Goal: Information Seeking & Learning: Compare options

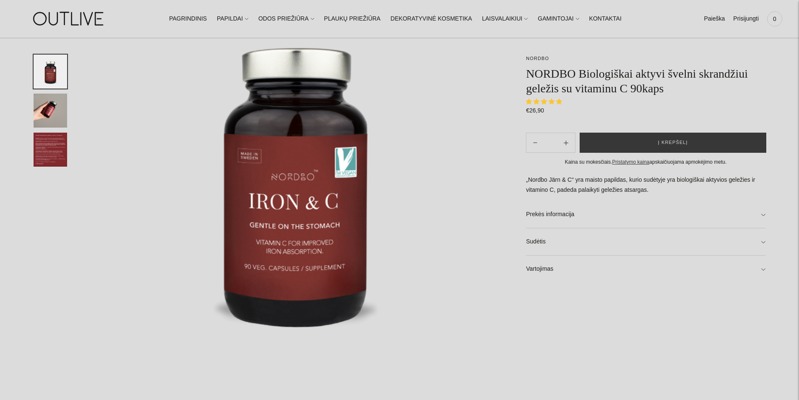
select select "**********"
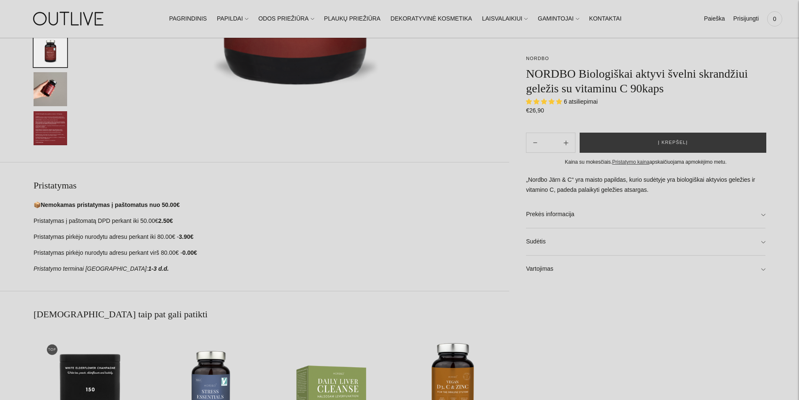
scroll to position [377, 0]
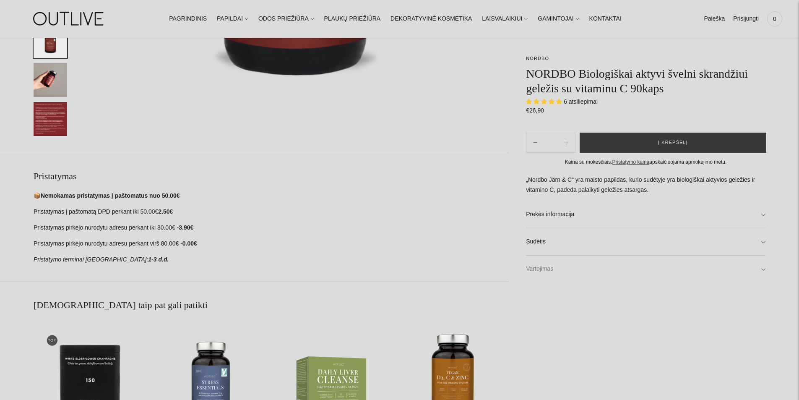
click at [550, 262] on link "Vartojimas" at bounding box center [645, 268] width 239 height 27
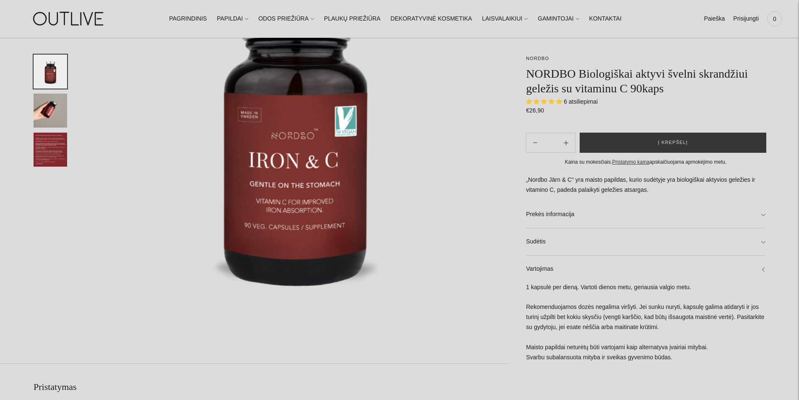
scroll to position [168, 0]
click at [47, 117] on img "Translation missing: en.general.accessibility.image_thumbail" at bounding box center [51, 110] width 34 height 34
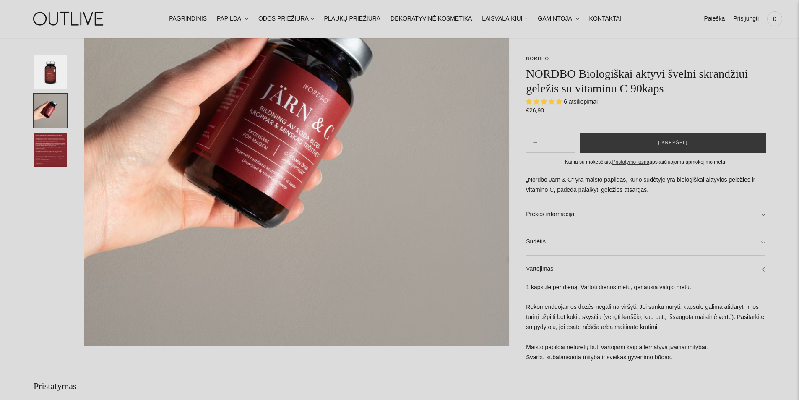
click at [64, 150] on img "Translation missing: en.general.accessibility.image_thumbail" at bounding box center [51, 149] width 34 height 34
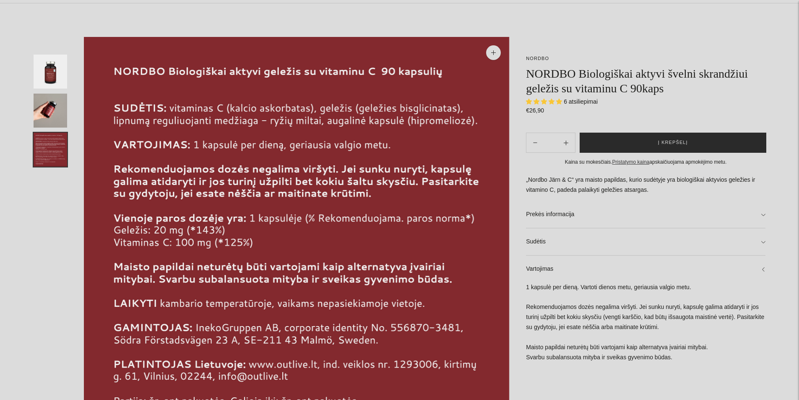
scroll to position [0, 0]
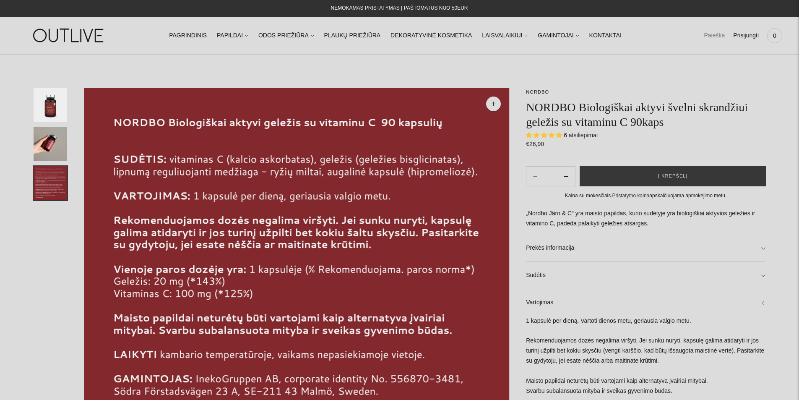
click at [708, 32] on link "Paieška" at bounding box center [713, 35] width 21 height 18
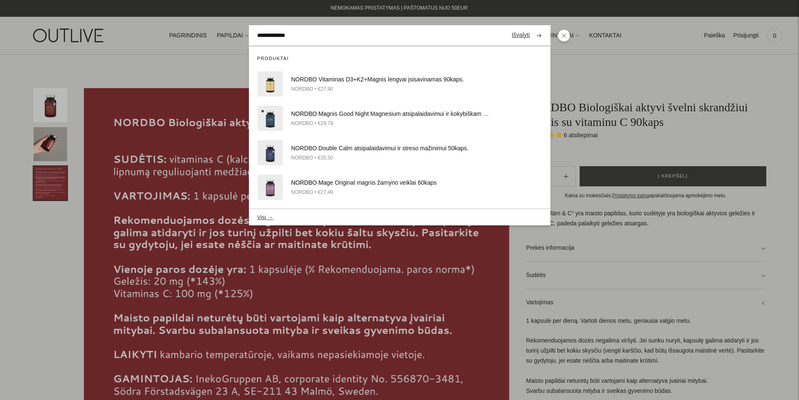
type input "**********"
click at [531, 27] on button "submit" at bounding box center [538, 35] width 15 height 16
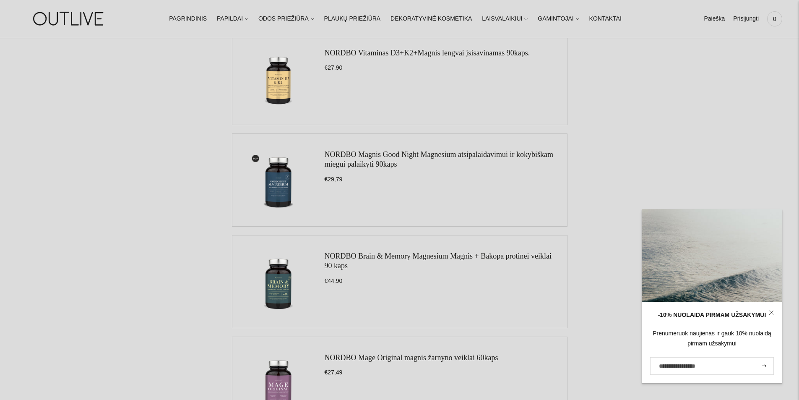
scroll to position [126, 0]
click at [404, 51] on link "NORDBO Vitaminas D3+K2+Magnis lengvai įsisavinamas 90kaps." at bounding box center [426, 51] width 205 height 8
click at [773, 315] on icon at bounding box center [770, 312] width 5 height 5
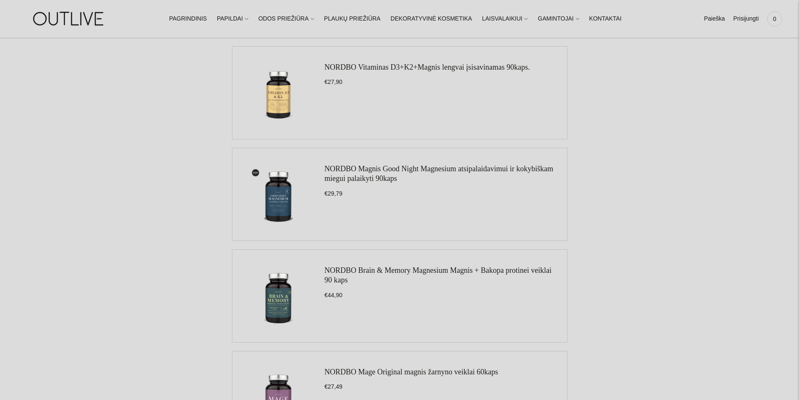
scroll to position [100, 0]
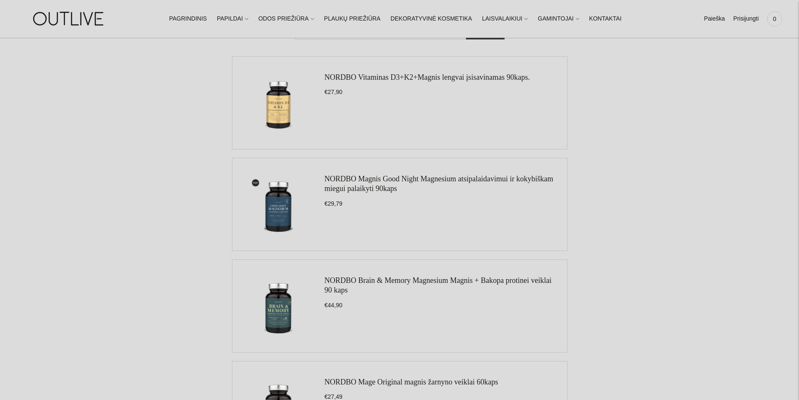
click at [445, 188] on h3 "NORDBO Magnis Good Night Magnesium atsipalaidavimui ir kokybiškam miegui palaik…" at bounding box center [441, 184] width 234 height 20
click at [444, 182] on link "NORDBO Magnis Good Night Magnesium atsipalaidavimui ir kokybiškam miegui palaik…" at bounding box center [438, 183] width 228 height 18
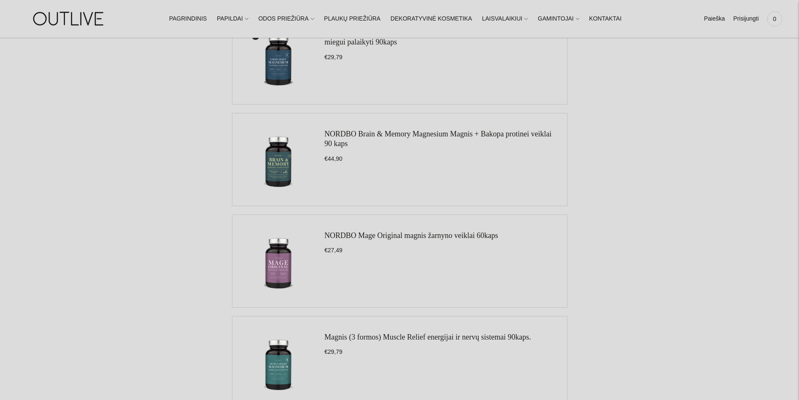
scroll to position [268, 0]
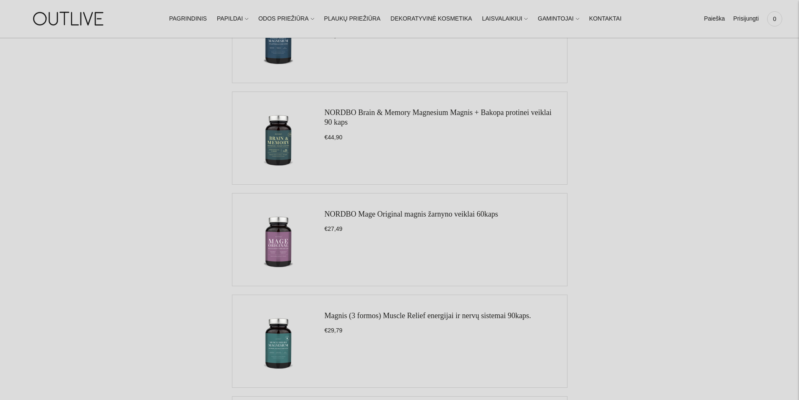
click at [720, 222] on ul "NORDBO Vitaminas D3+K2+Magnis lengvai įsisavinamas 90kaps. €27,90 NORDBO Magnis…" at bounding box center [400, 391] width 732 height 1006
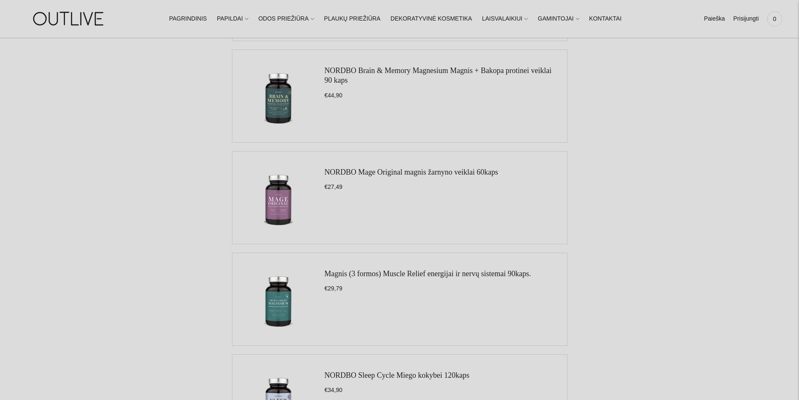
scroll to position [394, 0]
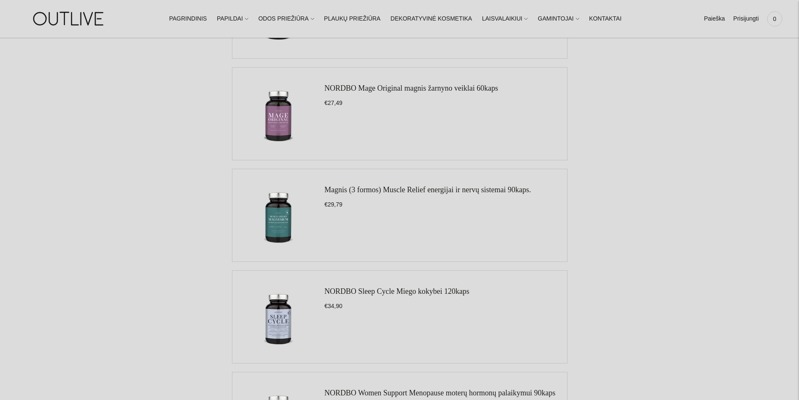
click at [506, 195] on div "Magnis (3 formos) Muscle Relief energijai ir nervų sistemai 90kaps. €29,79" at bounding box center [427, 214] width 207 height 75
click at [505, 192] on link "Magnis (3 formos) Muscle Relief energijai ir nervų sistemai 90kaps." at bounding box center [427, 189] width 207 height 8
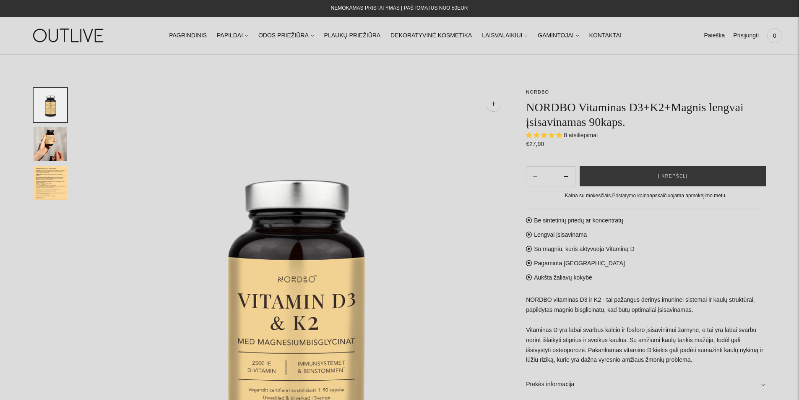
select select "**********"
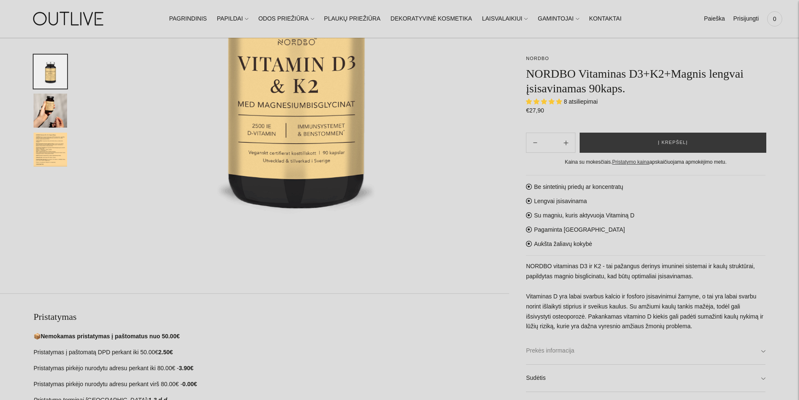
scroll to position [252, 0]
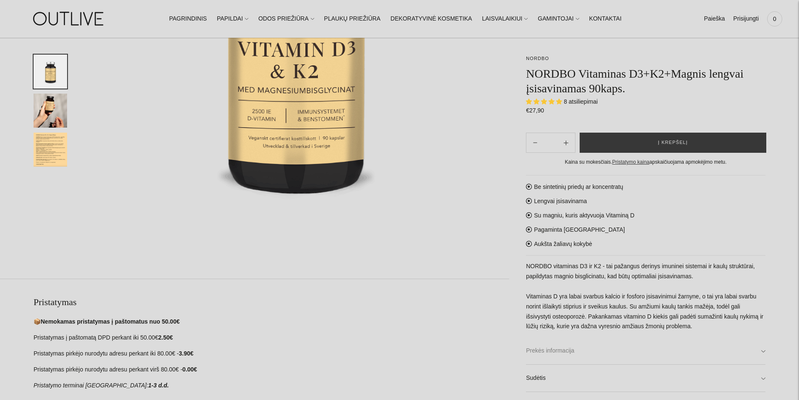
click at [556, 351] on link "Prekės informacija" at bounding box center [645, 350] width 239 height 27
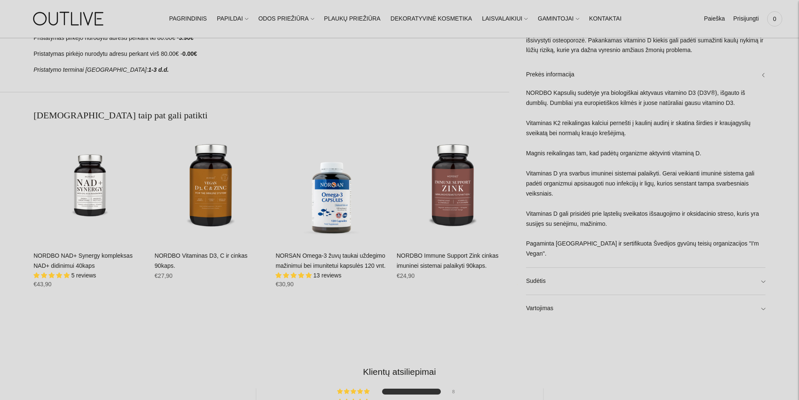
scroll to position [587, 0]
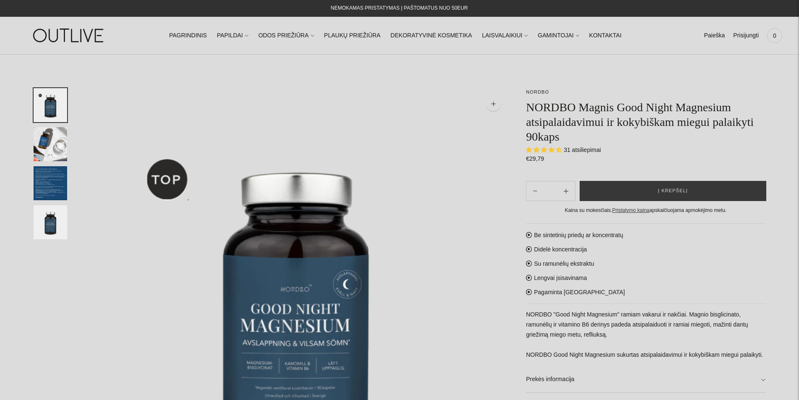
select select "**********"
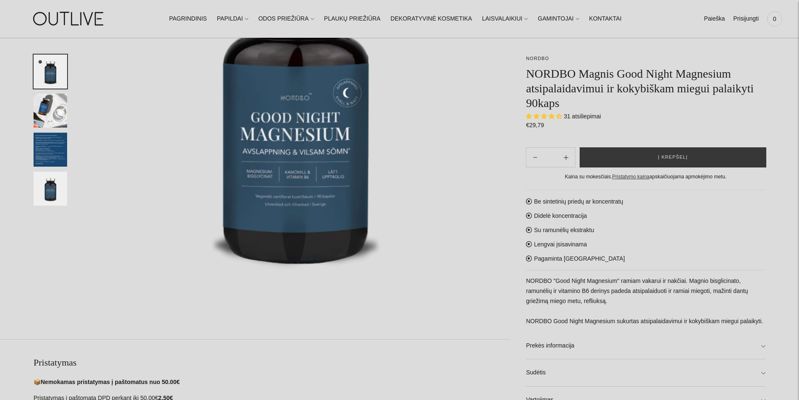
scroll to position [335, 0]
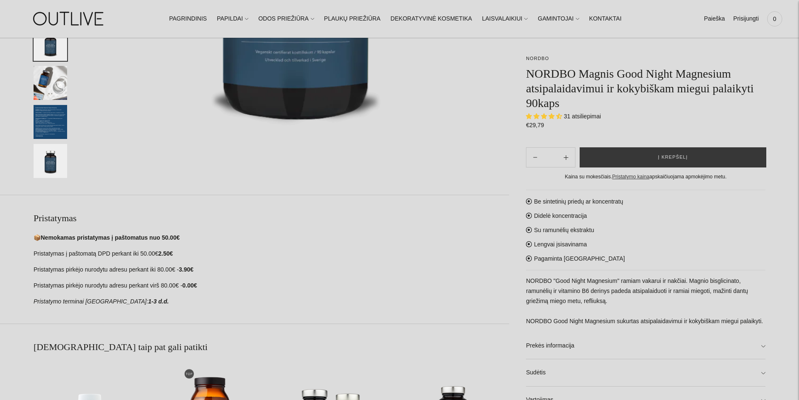
drag, startPoint x: 567, startPoint y: 342, endPoint x: 652, endPoint y: 304, distance: 93.3
click at [567, 342] on link "Prekės informacija" at bounding box center [645, 345] width 239 height 27
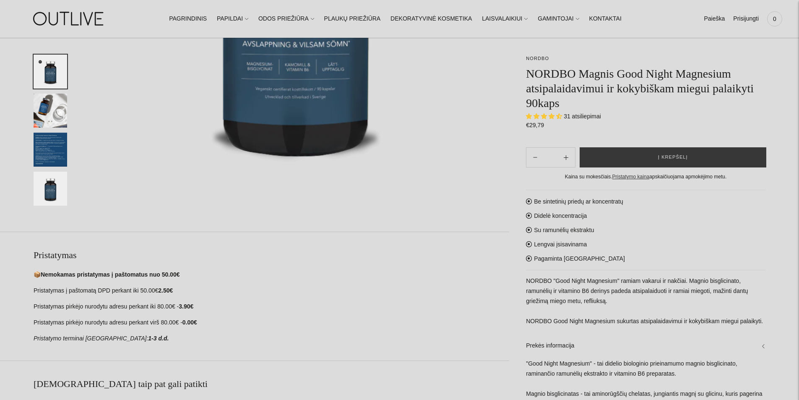
scroll to position [210, 0]
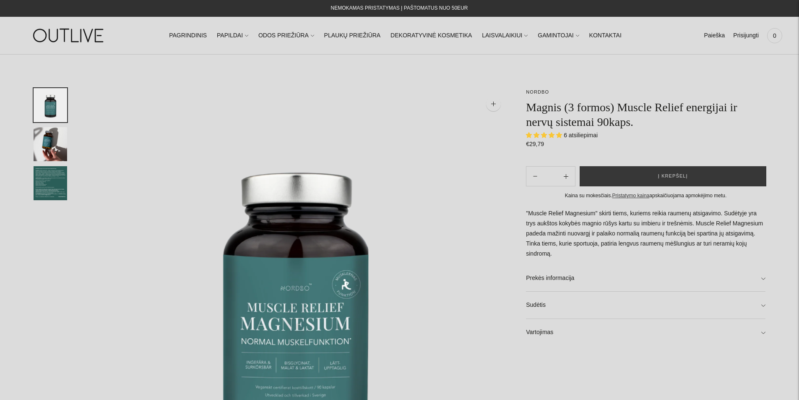
select select "**********"
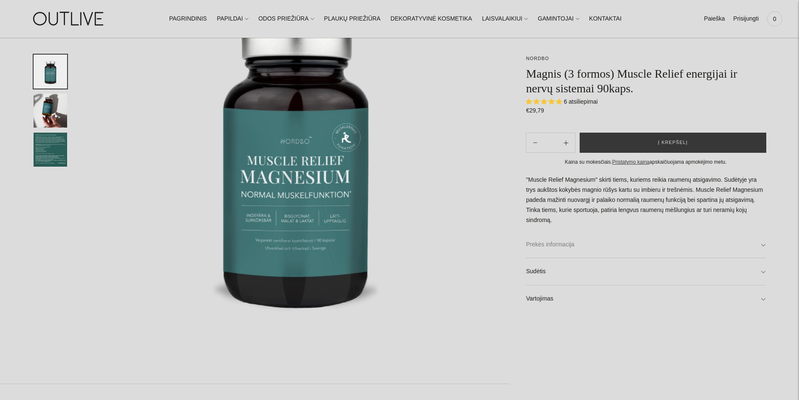
scroll to position [168, 0]
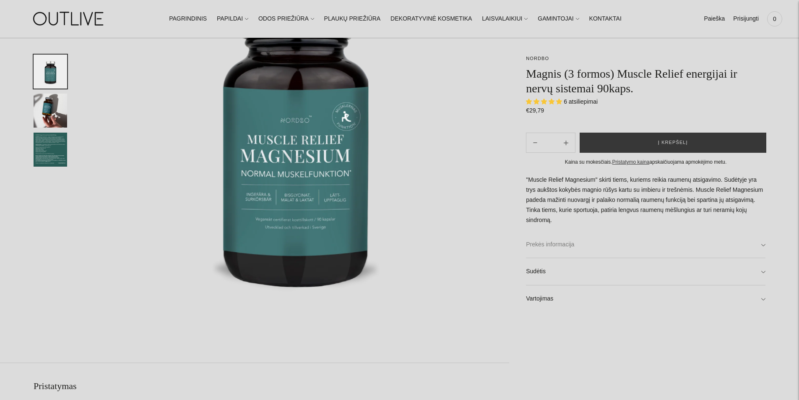
click at [630, 252] on link "Prekės informacija" at bounding box center [645, 244] width 239 height 27
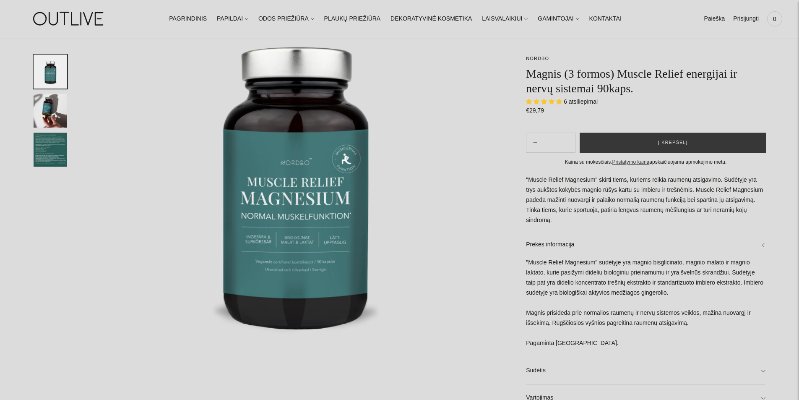
scroll to position [149, 0]
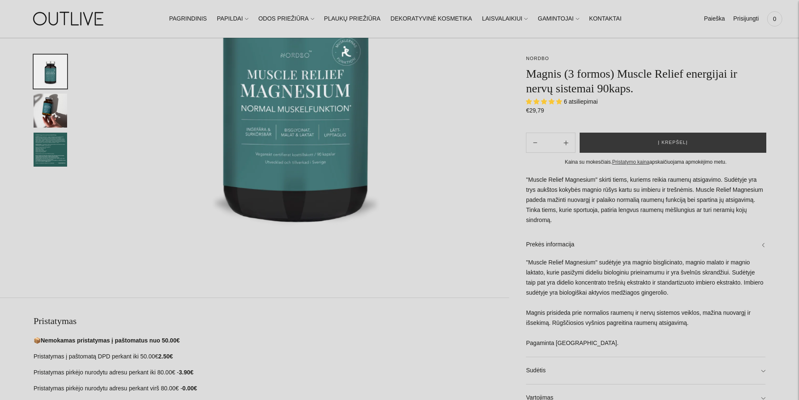
click at [763, 224] on p ""Muscle Relief Magnesium" skirti tiems, kuriems reikia raumenų atsigavimo. Sudė…" at bounding box center [645, 200] width 239 height 50
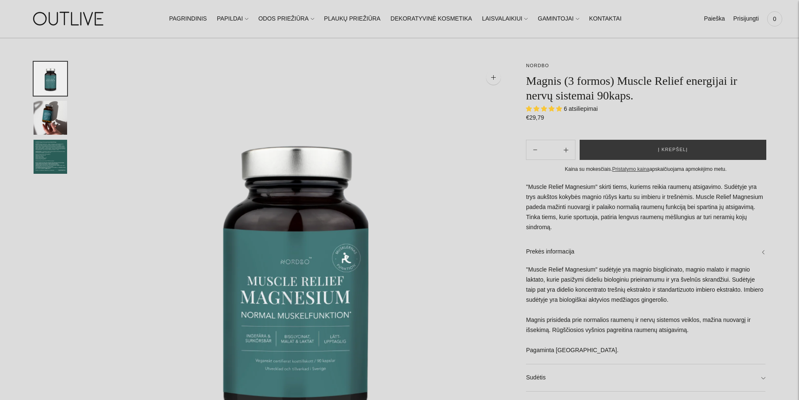
scroll to position [0, 0]
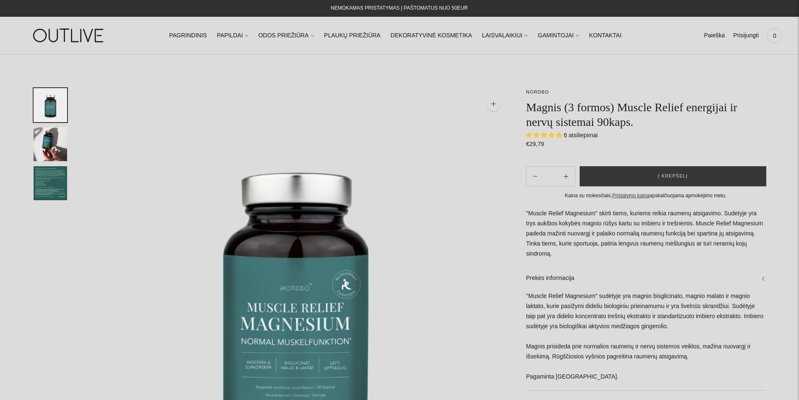
click at [750, 250] on p ""Muscle Relief Magnesium" skirti tiems, kuriems reikia raumenų atsigavimo. Sudė…" at bounding box center [645, 233] width 239 height 50
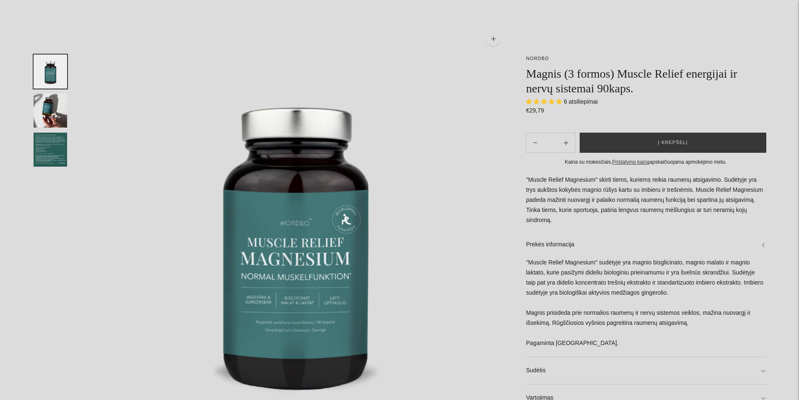
scroll to position [252, 0]
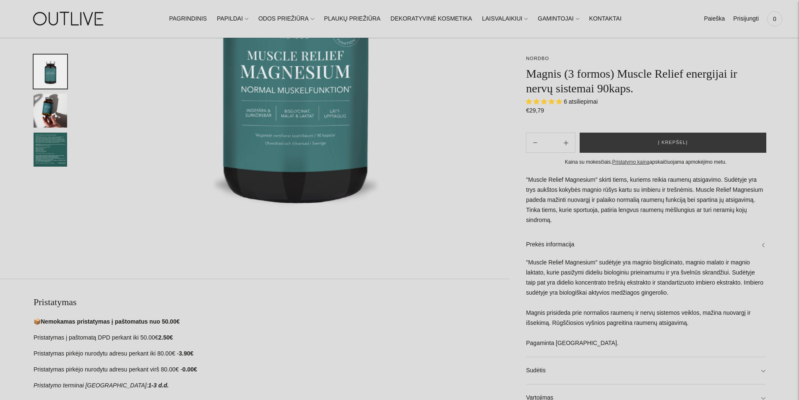
click at [62, 122] on img "Translation missing: en.general.accessibility.image_thumbail" at bounding box center [51, 110] width 34 height 34
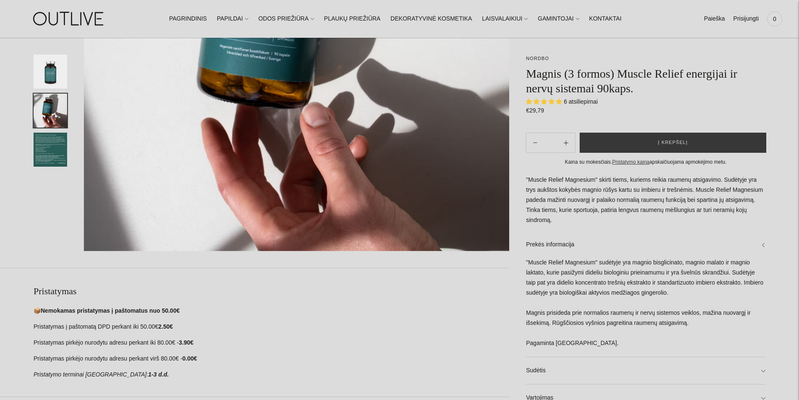
click at [61, 138] on img "Translation missing: en.general.accessibility.image_thumbail" at bounding box center [51, 149] width 34 height 34
